Goal: Check status: Check status

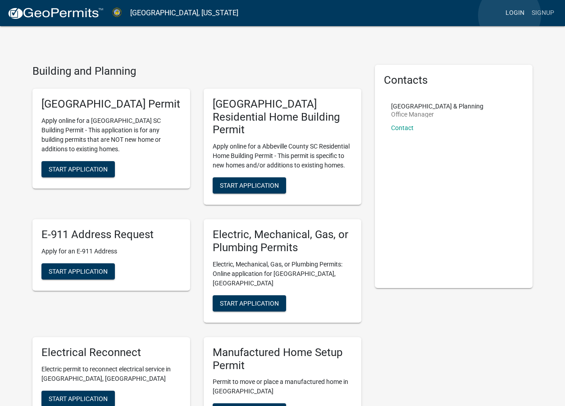
click at [509, 15] on link "Login" at bounding box center [515, 13] width 26 height 17
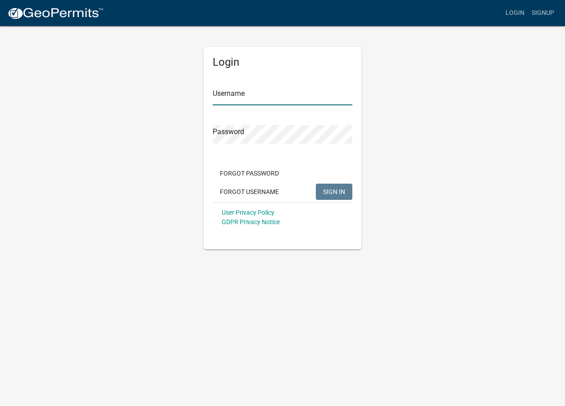
type input "Beamsolar"
click at [344, 192] on span "SIGN IN" at bounding box center [334, 191] width 22 height 7
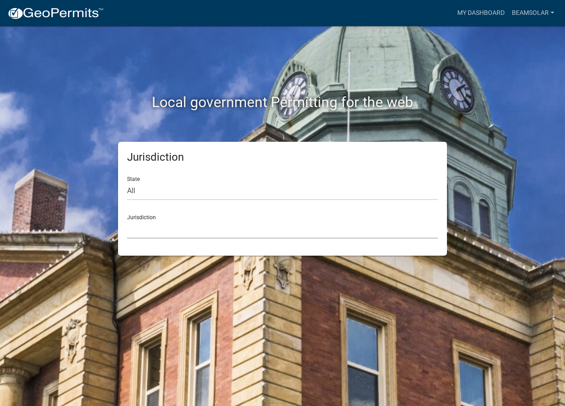
click at [151, 231] on select "[GEOGRAPHIC_DATA], [US_STATE] [GEOGRAPHIC_DATA], [US_STATE][PERSON_NAME][GEOGRA…" at bounding box center [282, 229] width 311 height 18
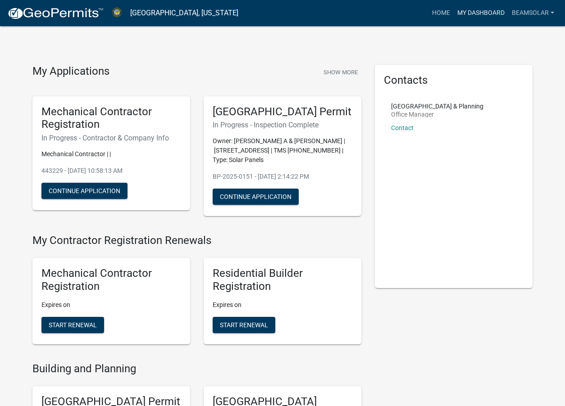
click at [495, 14] on link "My Dashboard" at bounding box center [481, 13] width 54 height 17
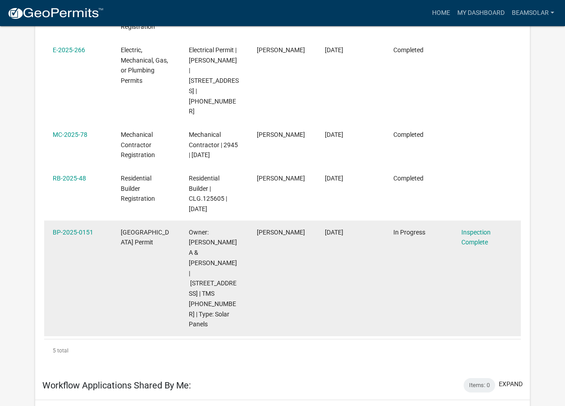
scroll to position [238, 0]
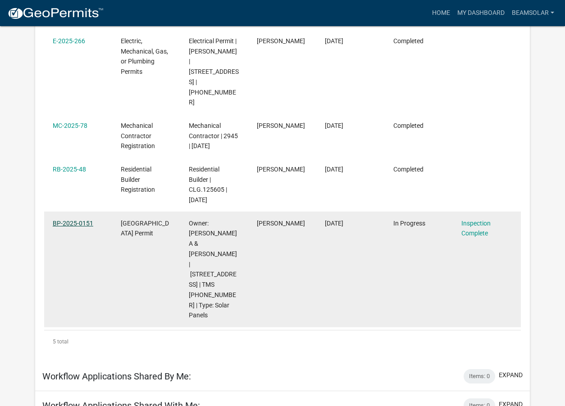
click at [73, 220] on link "BP-2025-0151" at bounding box center [73, 223] width 41 height 7
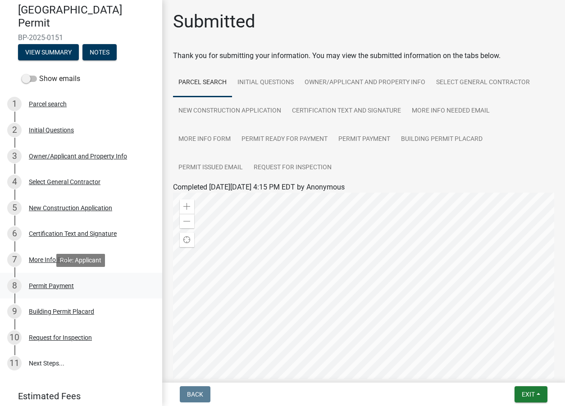
click at [56, 283] on div "Permit Payment" at bounding box center [51, 286] width 45 height 6
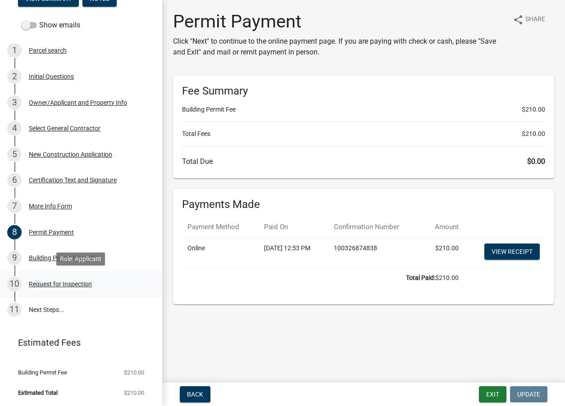
scroll to position [136, 0]
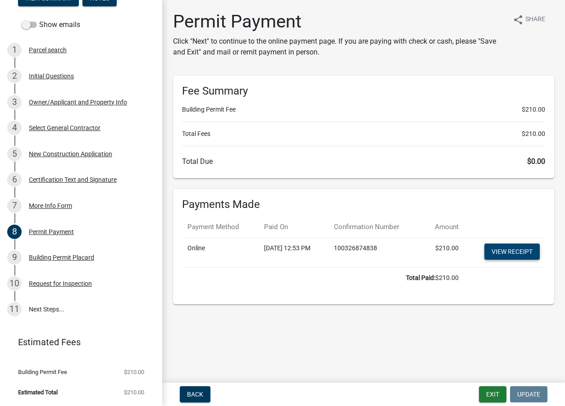
click at [505, 252] on link "View receipt" at bounding box center [511, 252] width 55 height 16
